Goal: Task Accomplishment & Management: Manage account settings

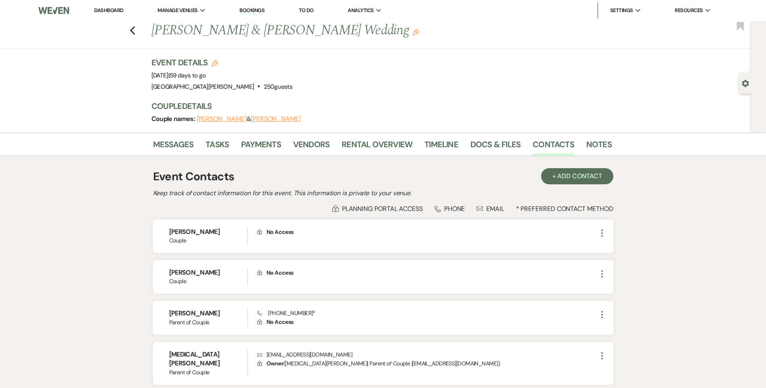
click at [118, 13] on link "Dashboard" at bounding box center [108, 10] width 29 height 7
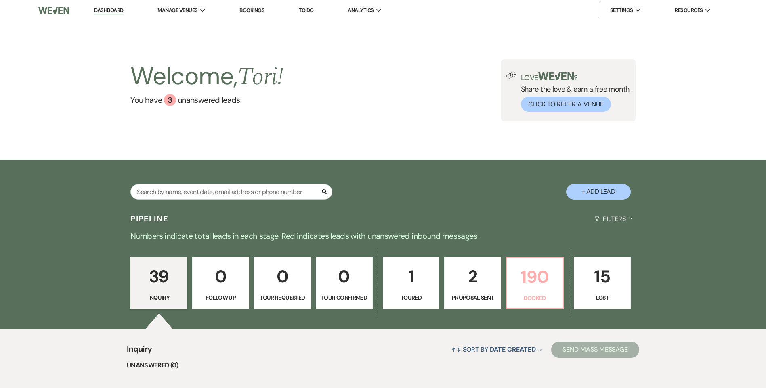
click at [519, 280] on p "190" at bounding box center [534, 277] width 46 height 27
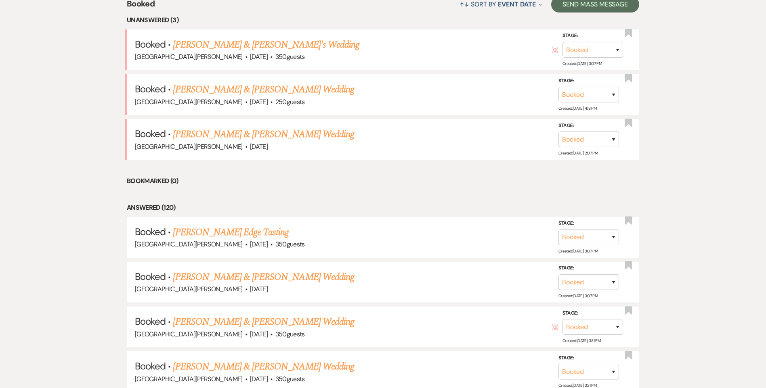
scroll to position [444, 0]
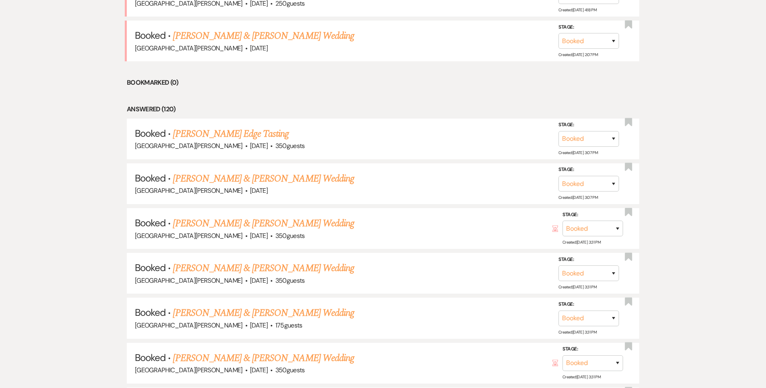
drag, startPoint x: 222, startPoint y: 225, endPoint x: 310, endPoint y: 131, distance: 128.5
click at [222, 225] on link "Reagan Clark & Wyatt Evans's Wedding" at bounding box center [263, 223] width 181 height 15
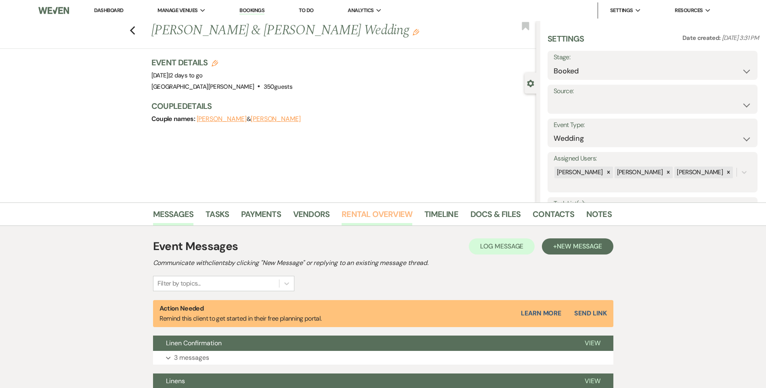
click at [353, 208] on li "Rental Overview" at bounding box center [382, 215] width 83 height 19
drag, startPoint x: 353, startPoint y: 208, endPoint x: 386, endPoint y: 218, distance: 34.1
click at [386, 218] on link "Rental Overview" at bounding box center [376, 217] width 71 height 18
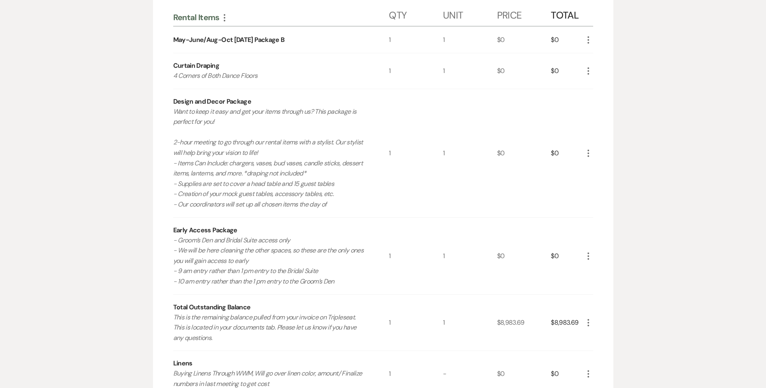
scroll to position [242, 0]
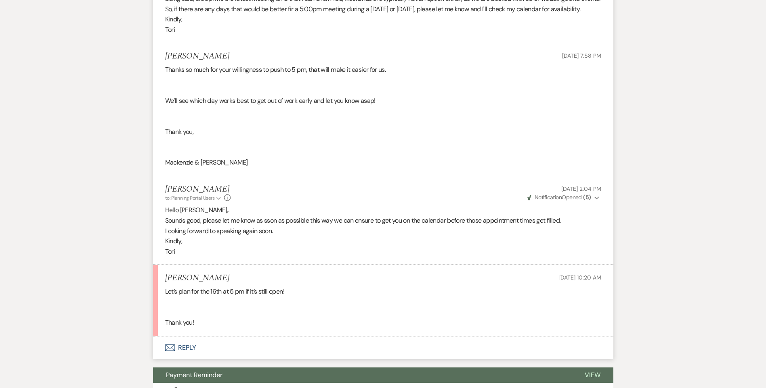
scroll to position [1411, 0]
